Goal: Task Accomplishment & Management: Manage account settings

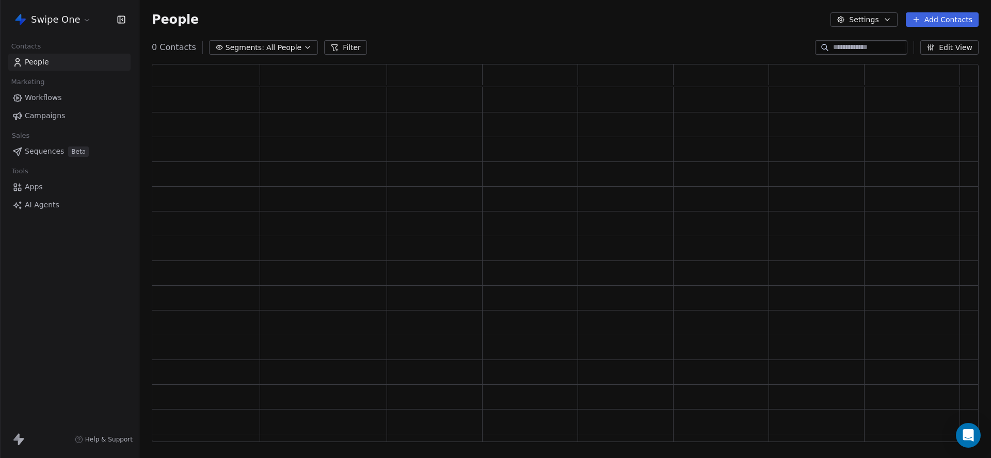
scroll to position [379, 827]
click at [47, 205] on link "Apps" at bounding box center [69, 205] width 122 height 17
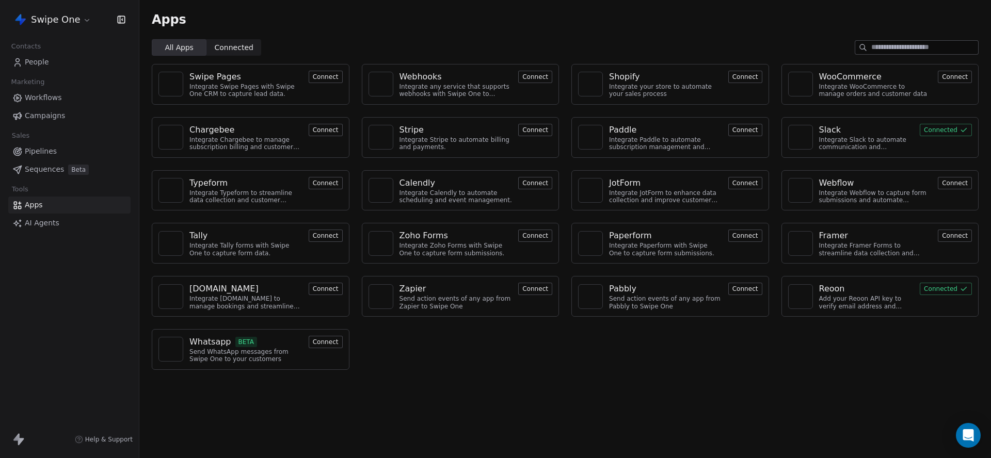
click at [41, 223] on span "AI Agents" at bounding box center [42, 223] width 35 height 11
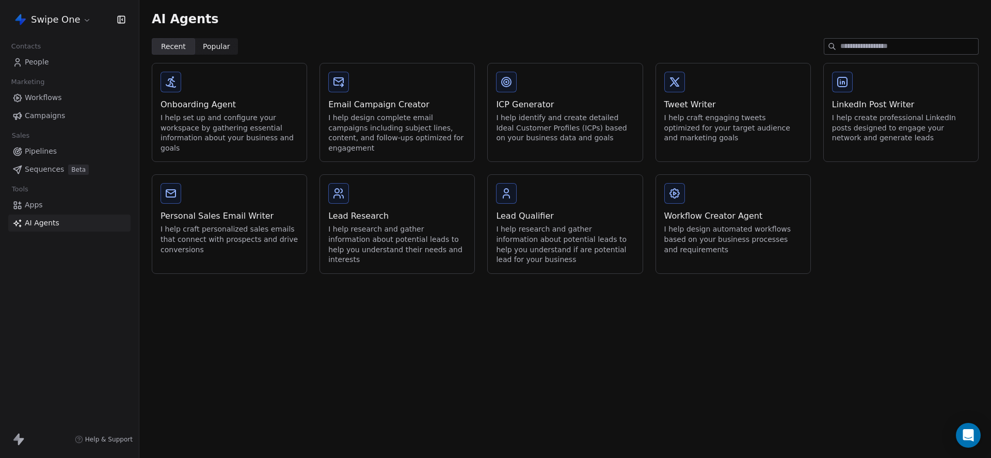
click at [40, 208] on span "Apps" at bounding box center [34, 205] width 18 height 11
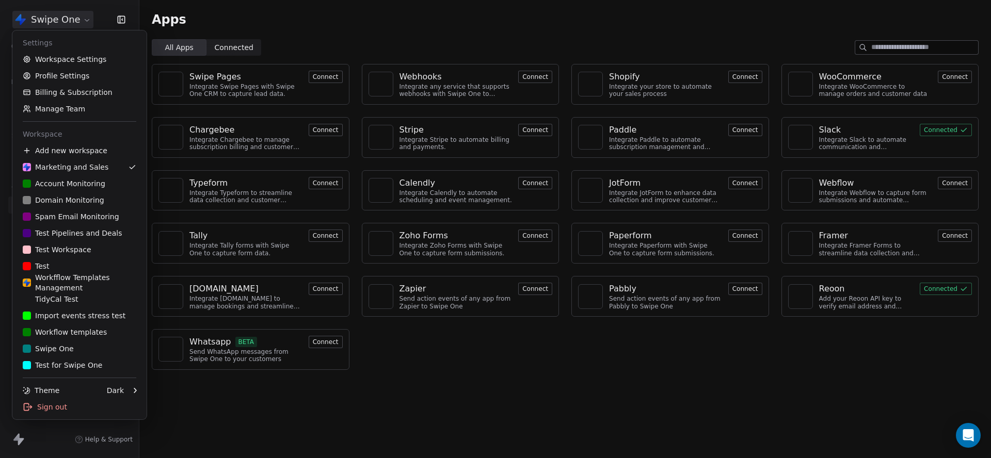
click at [55, 17] on html "Swipe One Contacts People Marketing Workflows Campaigns Sales Pipelines Sequenc…" at bounding box center [495, 229] width 991 height 458
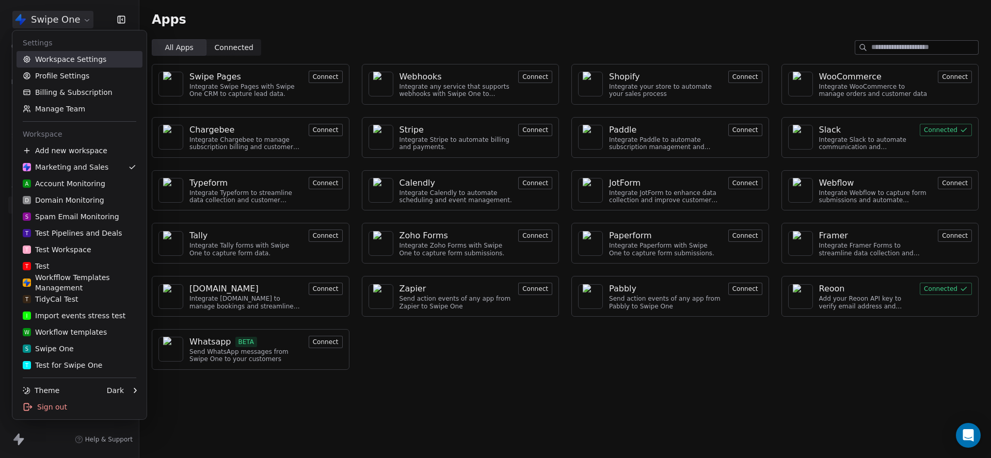
click at [60, 54] on link "Workspace Settings" at bounding box center [80, 59] width 126 height 17
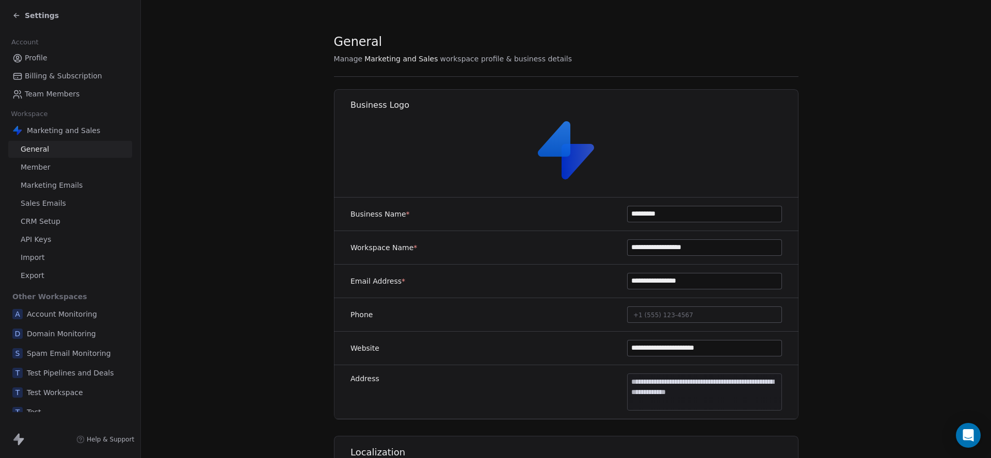
click at [68, 186] on span "Marketing Emails" at bounding box center [52, 185] width 62 height 11
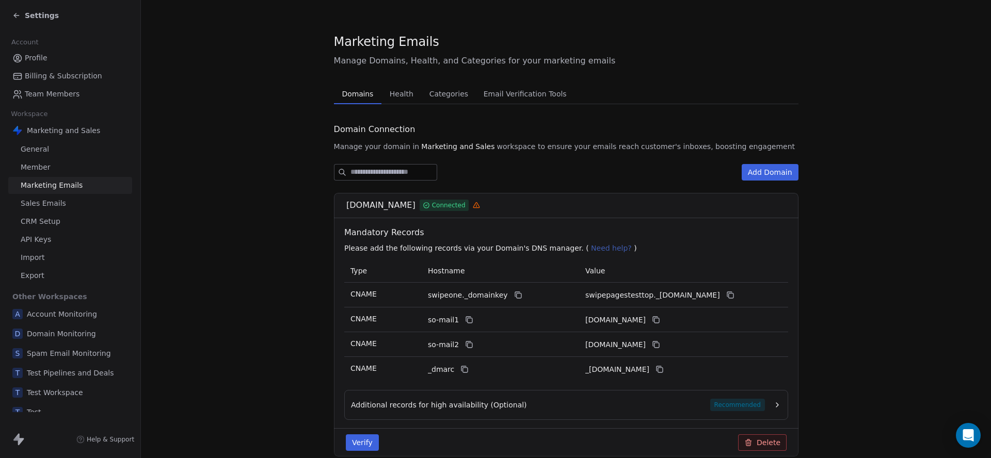
click at [494, 93] on span "Email Verification Tools" at bounding box center [524, 94] width 91 height 14
click at [367, 91] on span "Domains" at bounding box center [358, 94] width 40 height 14
click at [59, 201] on span "Sales Emails" at bounding box center [43, 203] width 45 height 11
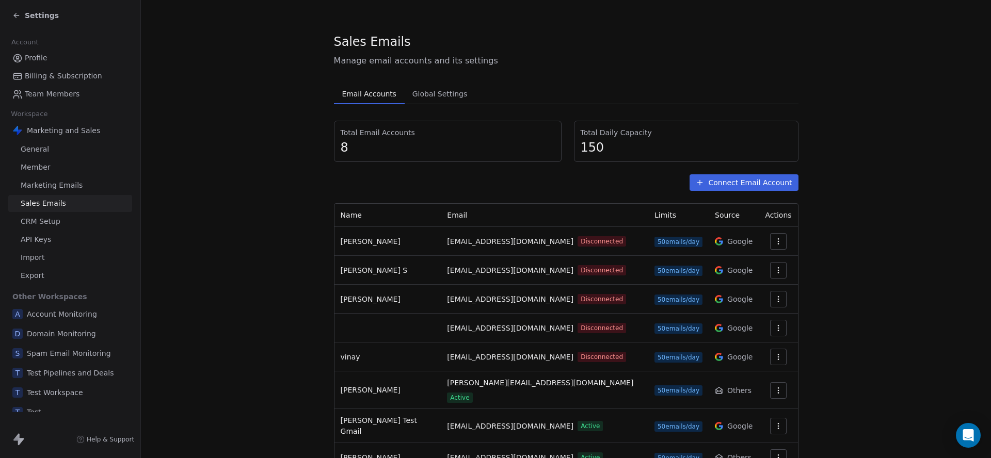
click at [773, 187] on button "Connect Email Account" at bounding box center [744, 182] width 108 height 17
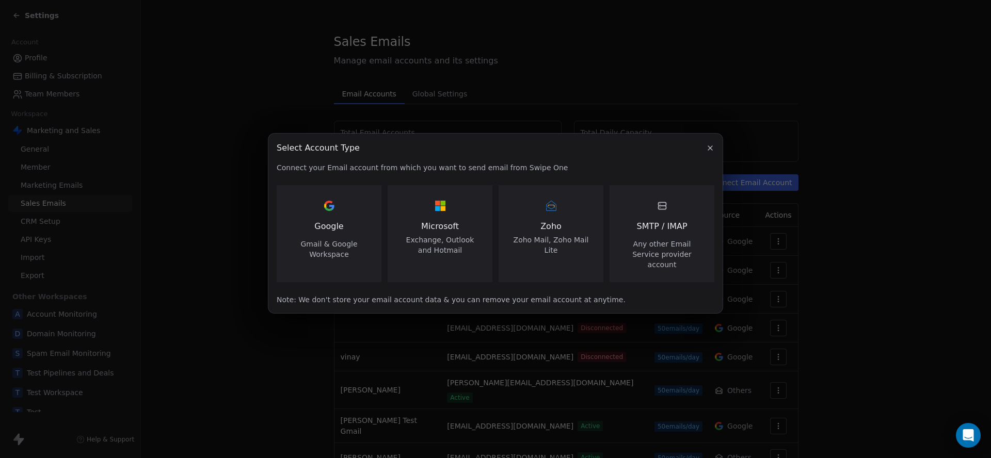
click at [366, 229] on div "Google Gmail & Google Workspace" at bounding box center [329, 229] width 80 height 62
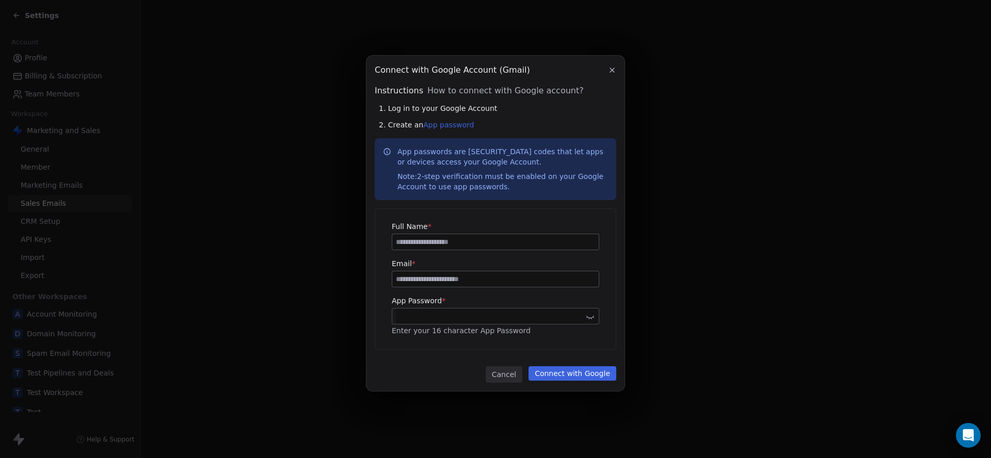
click at [610, 69] on icon "button" at bounding box center [612, 70] width 8 height 8
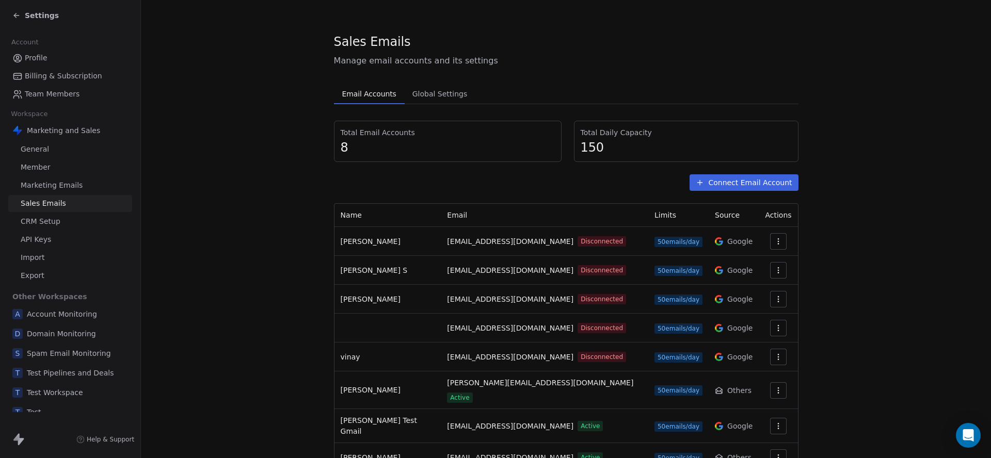
click at [749, 177] on button "Connect Email Account" at bounding box center [744, 182] width 108 height 17
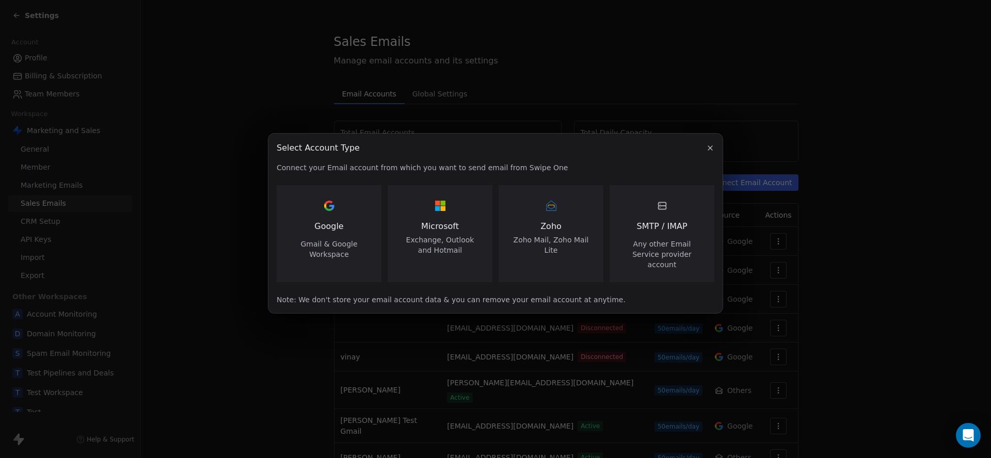
click at [652, 241] on div "SMTP / IMAP Any other Email Service provider account" at bounding box center [662, 234] width 80 height 72
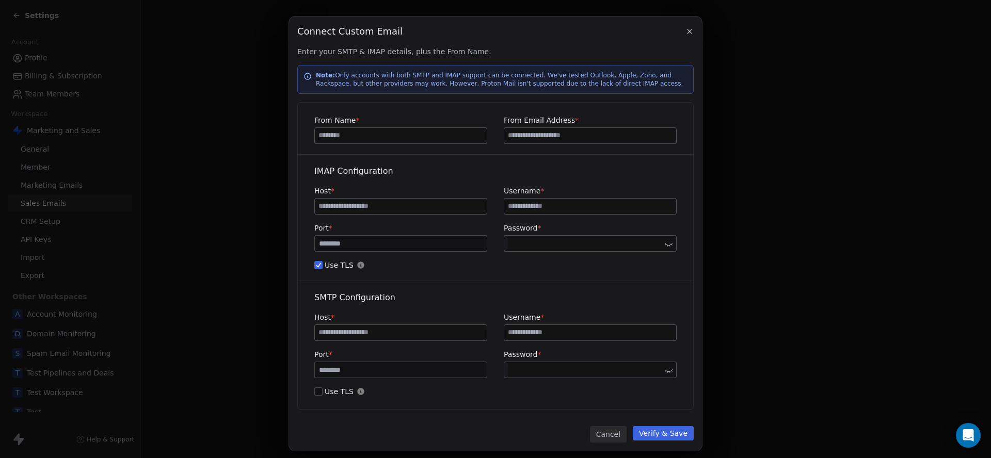
scroll to position [1, 0]
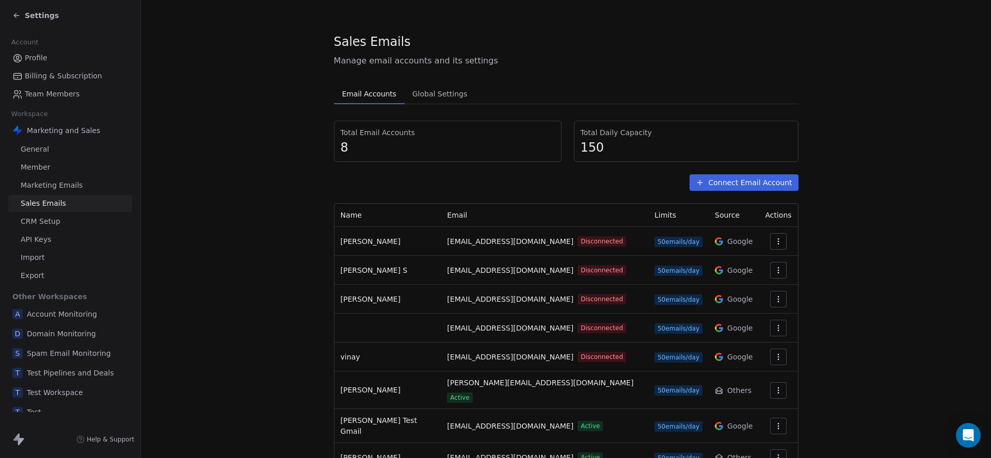
click at [725, 183] on button "Connect Email Account" at bounding box center [744, 182] width 108 height 17
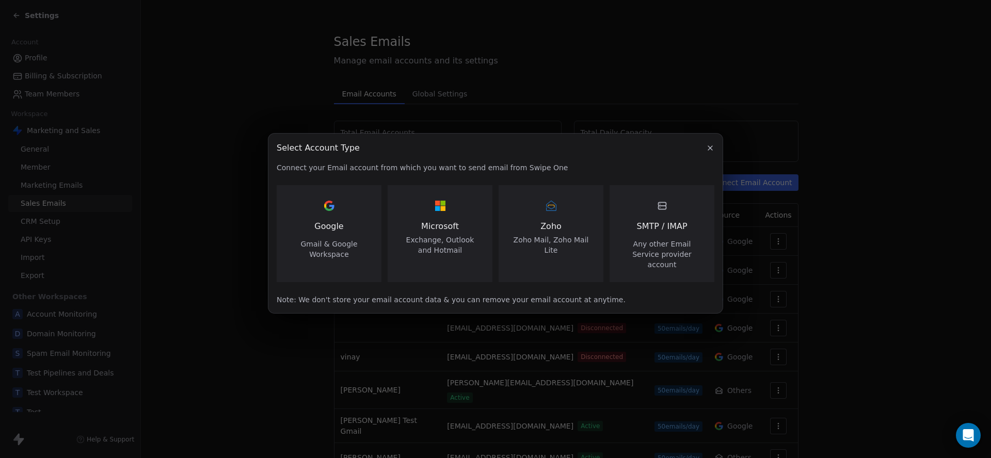
click at [668, 231] on span "SMTP / IMAP" at bounding box center [661, 226] width 51 height 12
